Goal: Obtain resource: Obtain resource

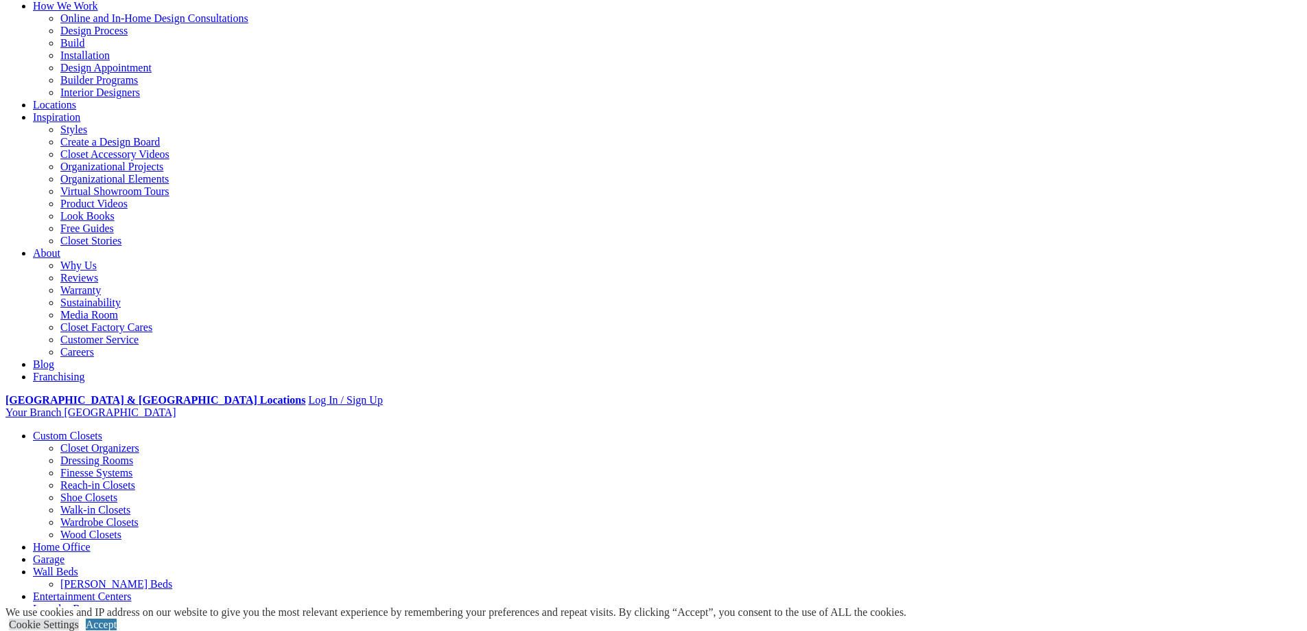
scroll to position [121, 0]
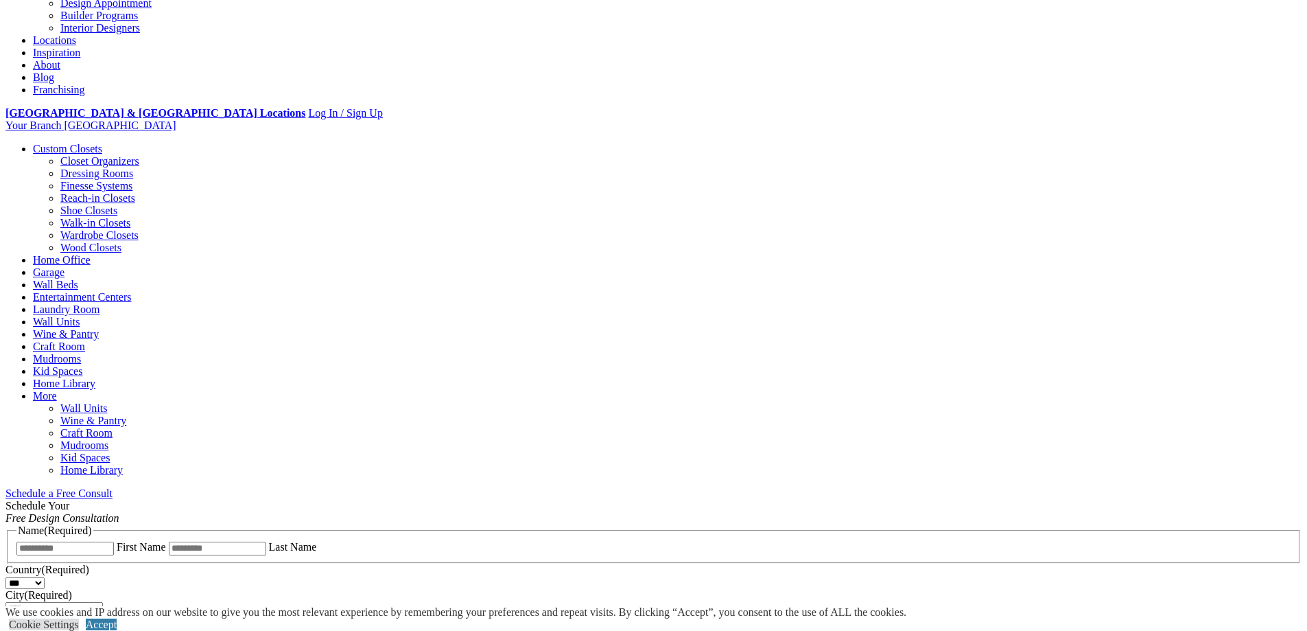
scroll to position [182, 0]
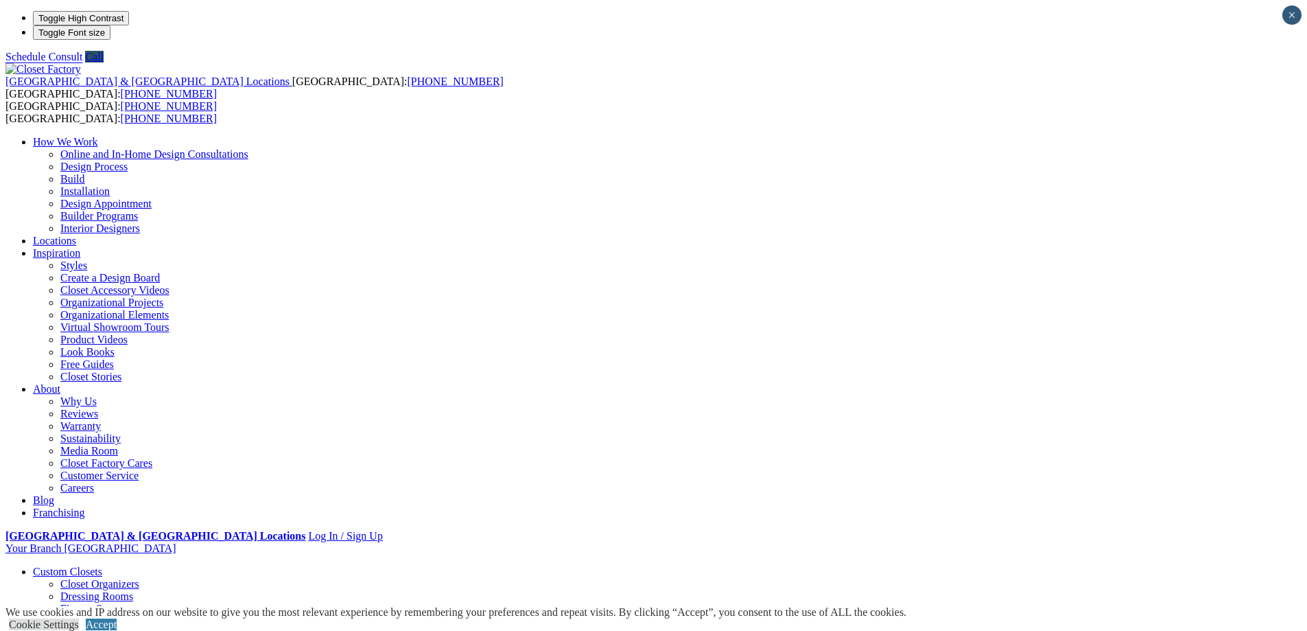
drag, startPoint x: 636, startPoint y: 398, endPoint x: 473, endPoint y: 434, distance: 166.7
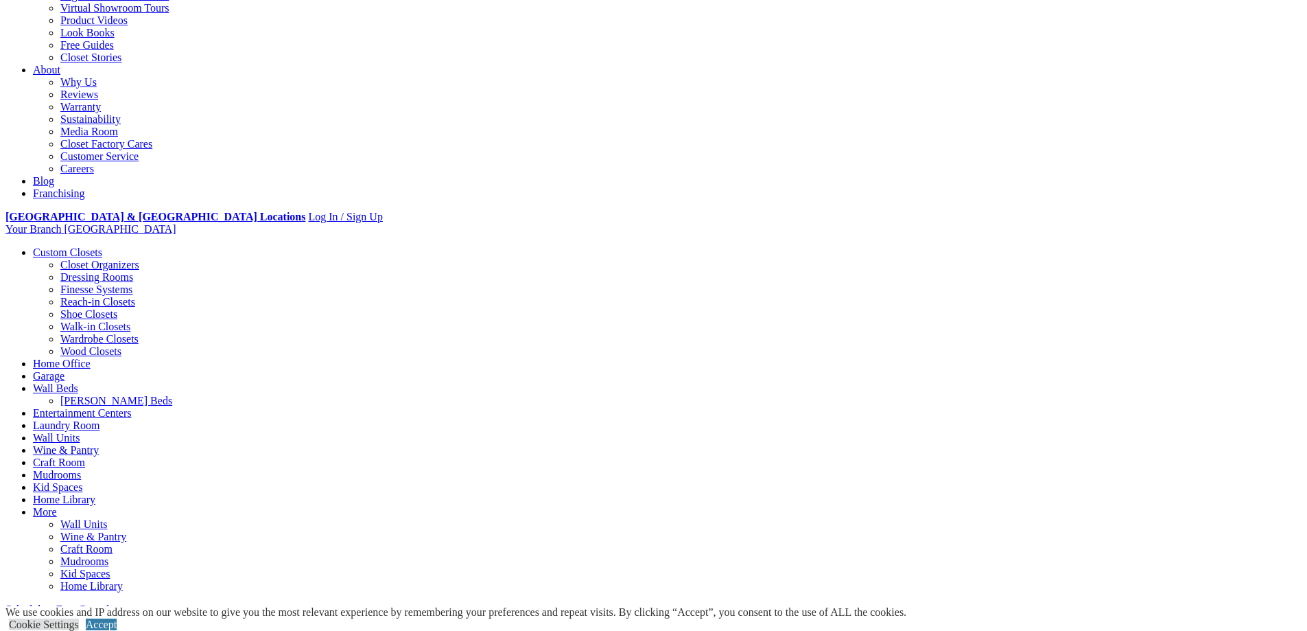
scroll to position [412, 0]
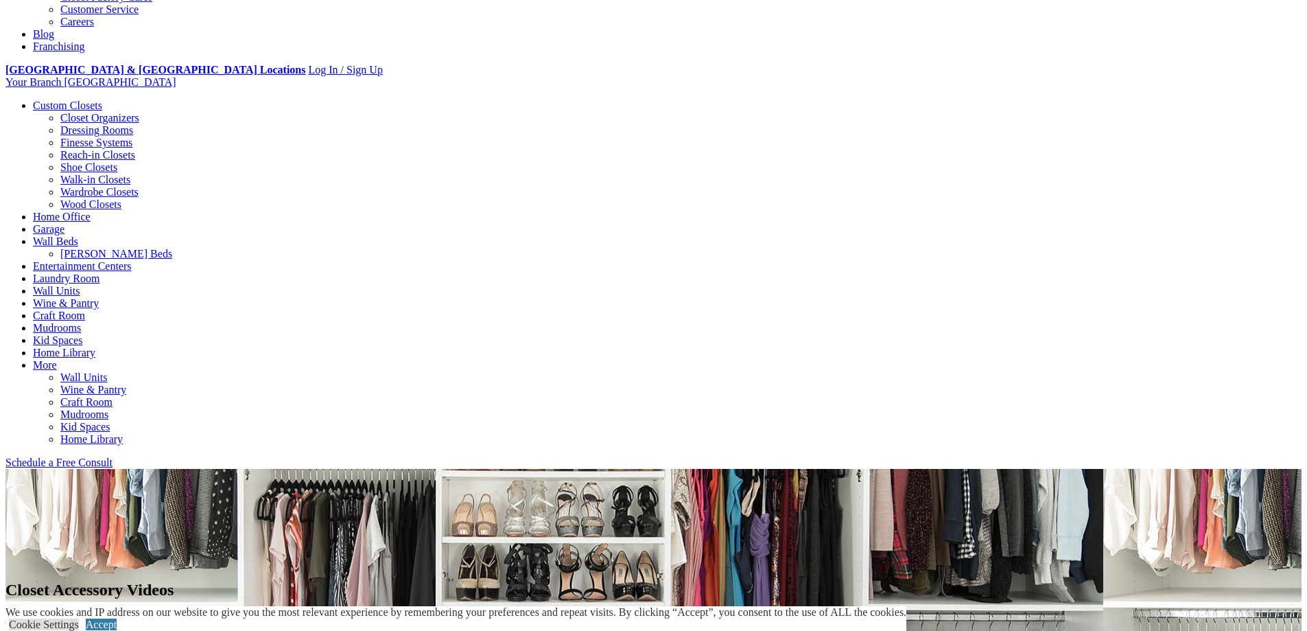
scroll to position [549, 0]
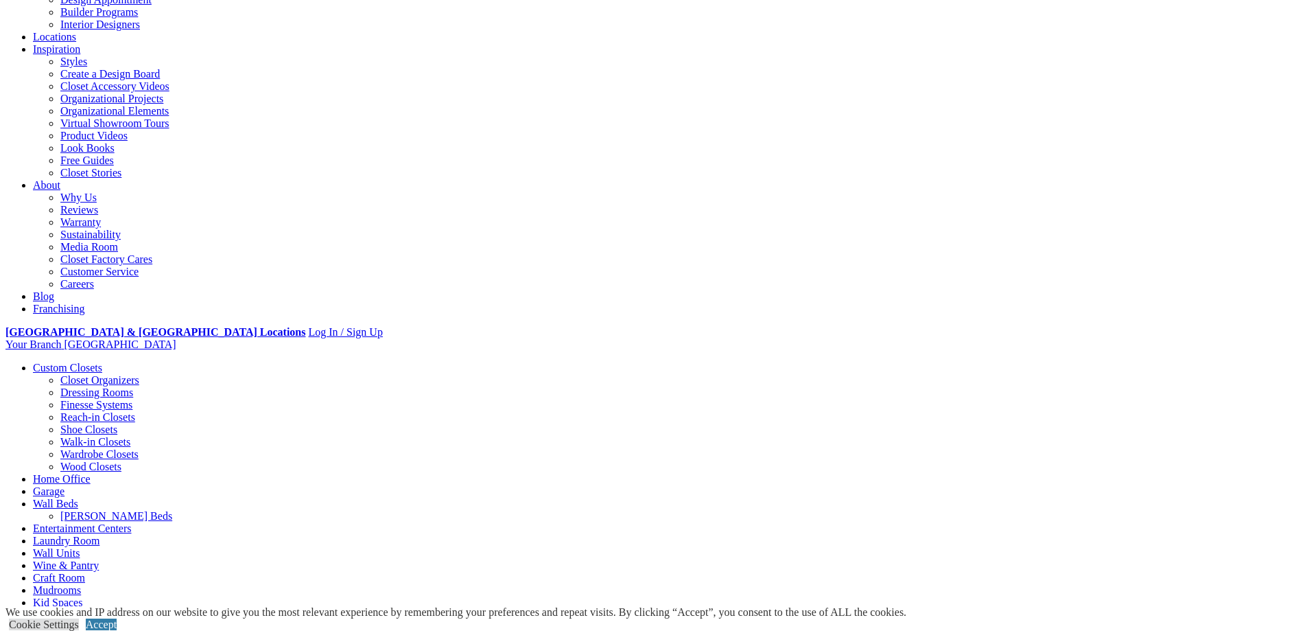
scroll to position [137, 0]
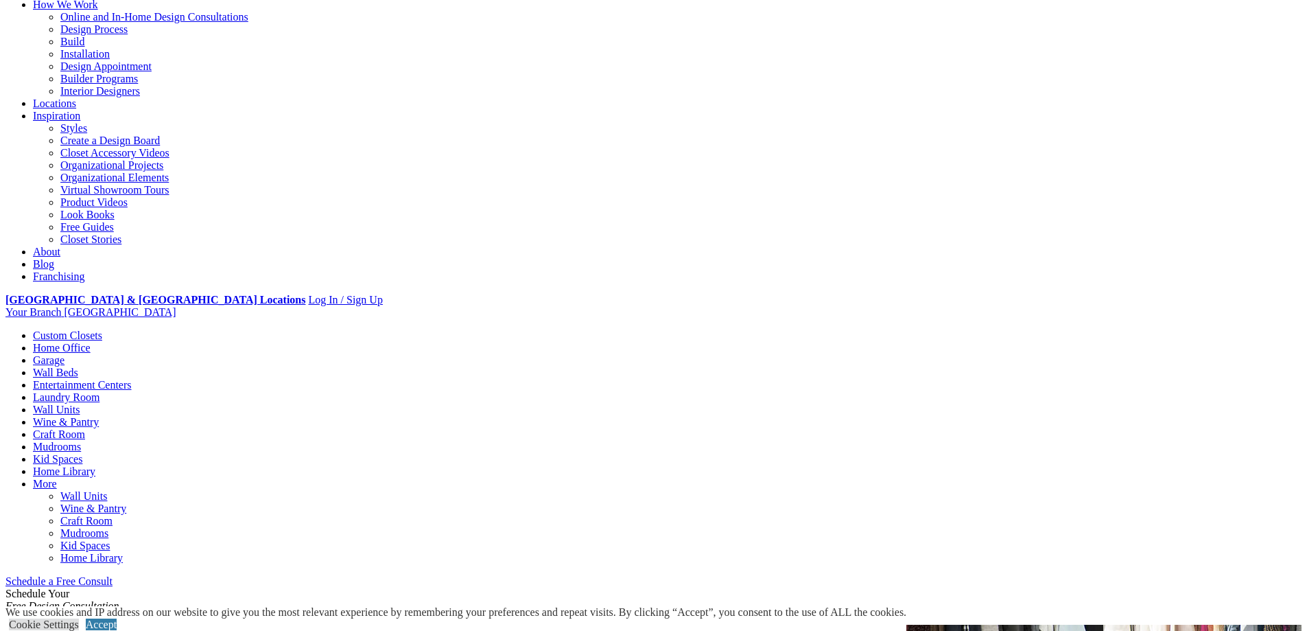
click at [114, 233] on link "Free Guides" at bounding box center [87, 227] width 54 height 12
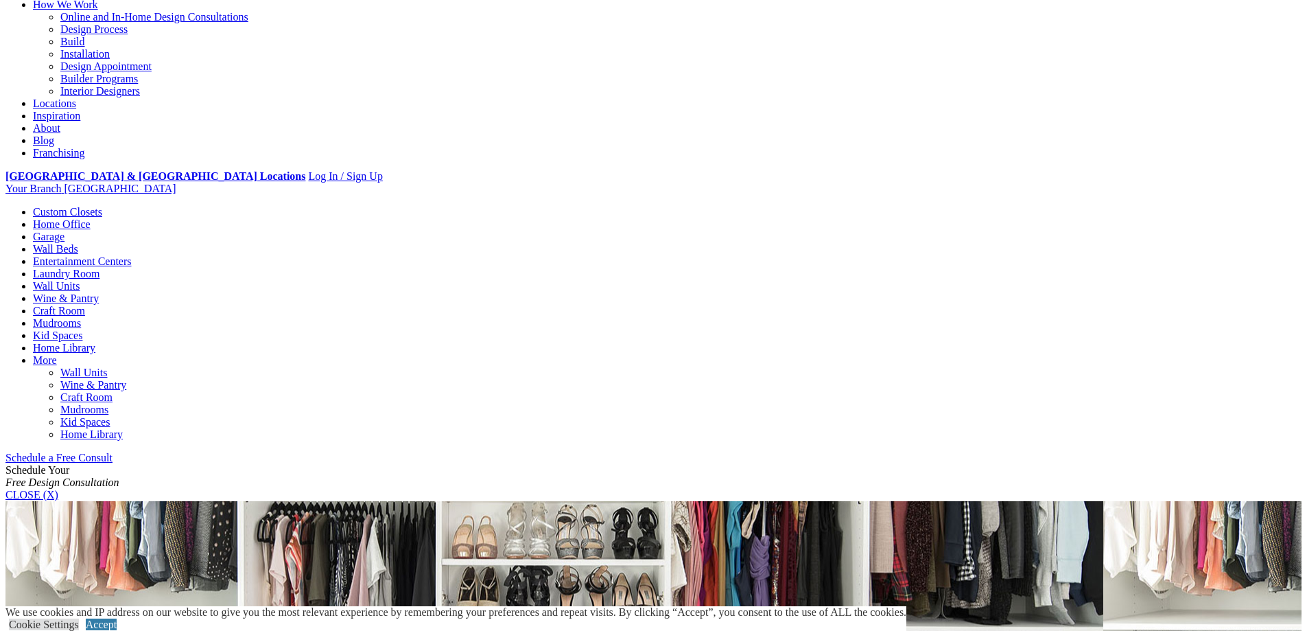
click at [898, 501] on section "Valet Rods" at bounding box center [653, 575] width 1296 height 149
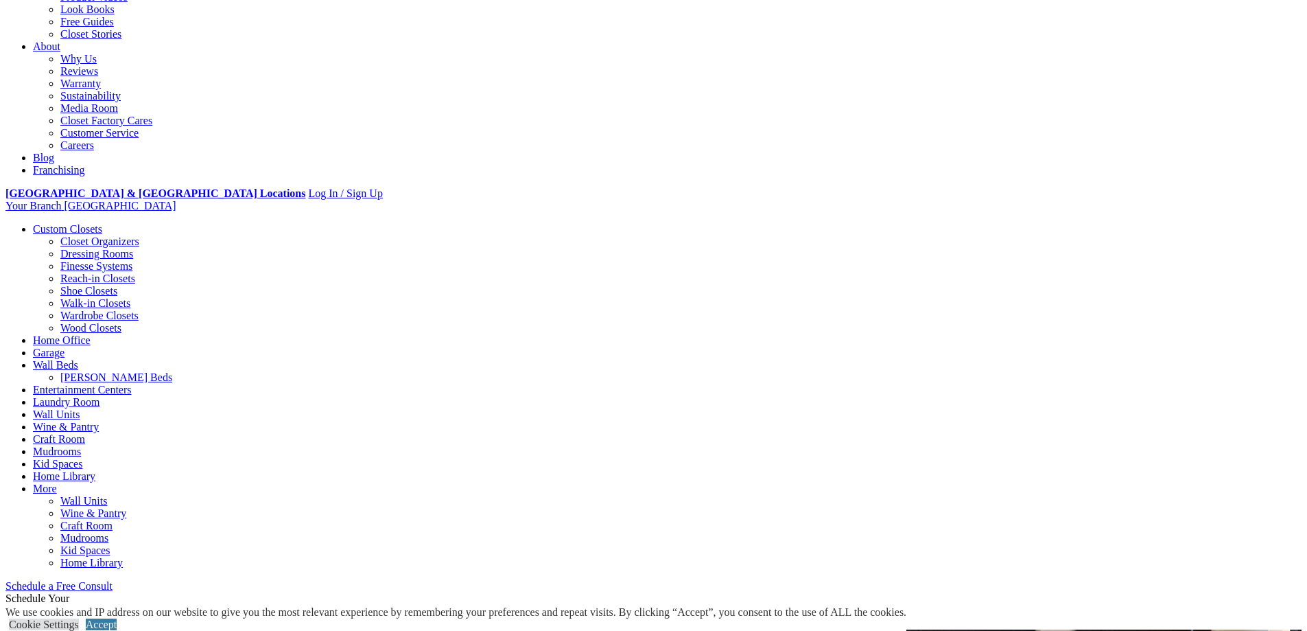
scroll to position [343, 0]
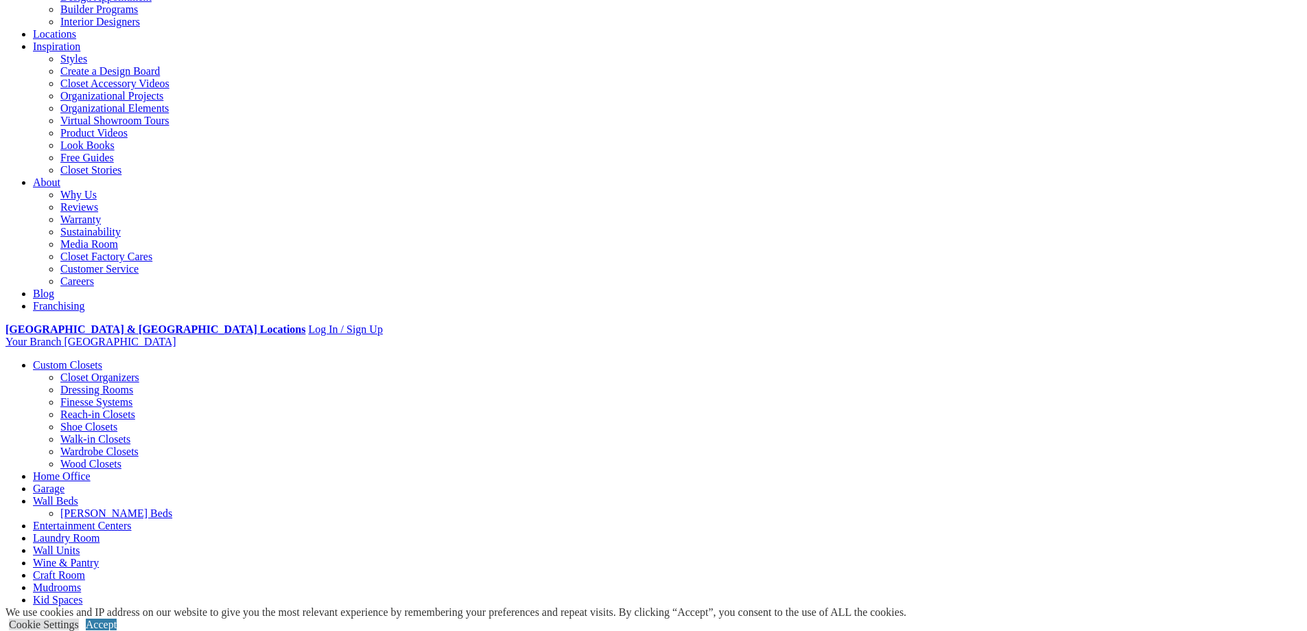
scroll to position [206, 0]
click at [80, 545] on link "Wall Units" at bounding box center [56, 551] width 47 height 12
